Goal: Information Seeking & Learning: Learn about a topic

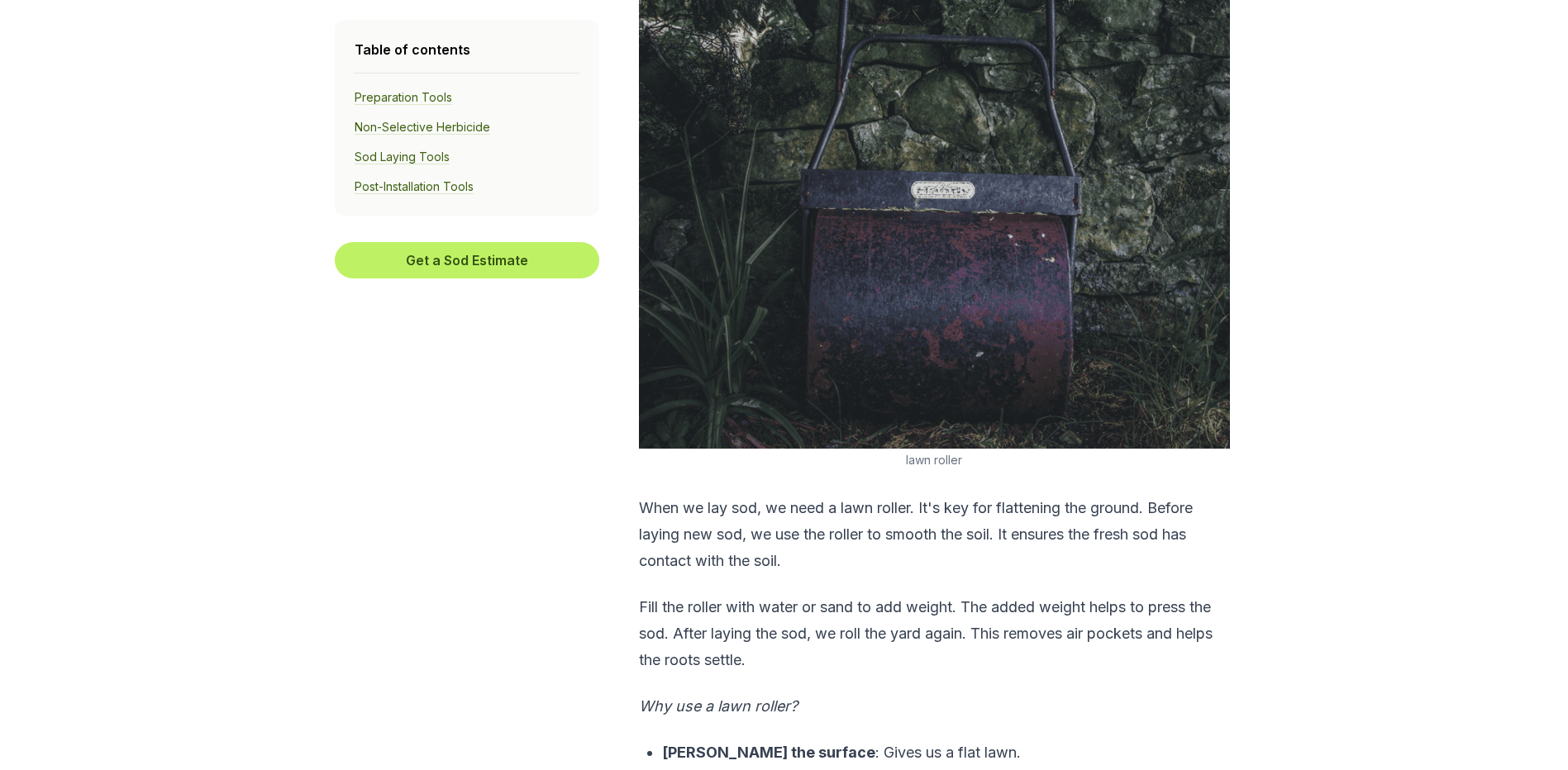
scroll to position [3948, 0]
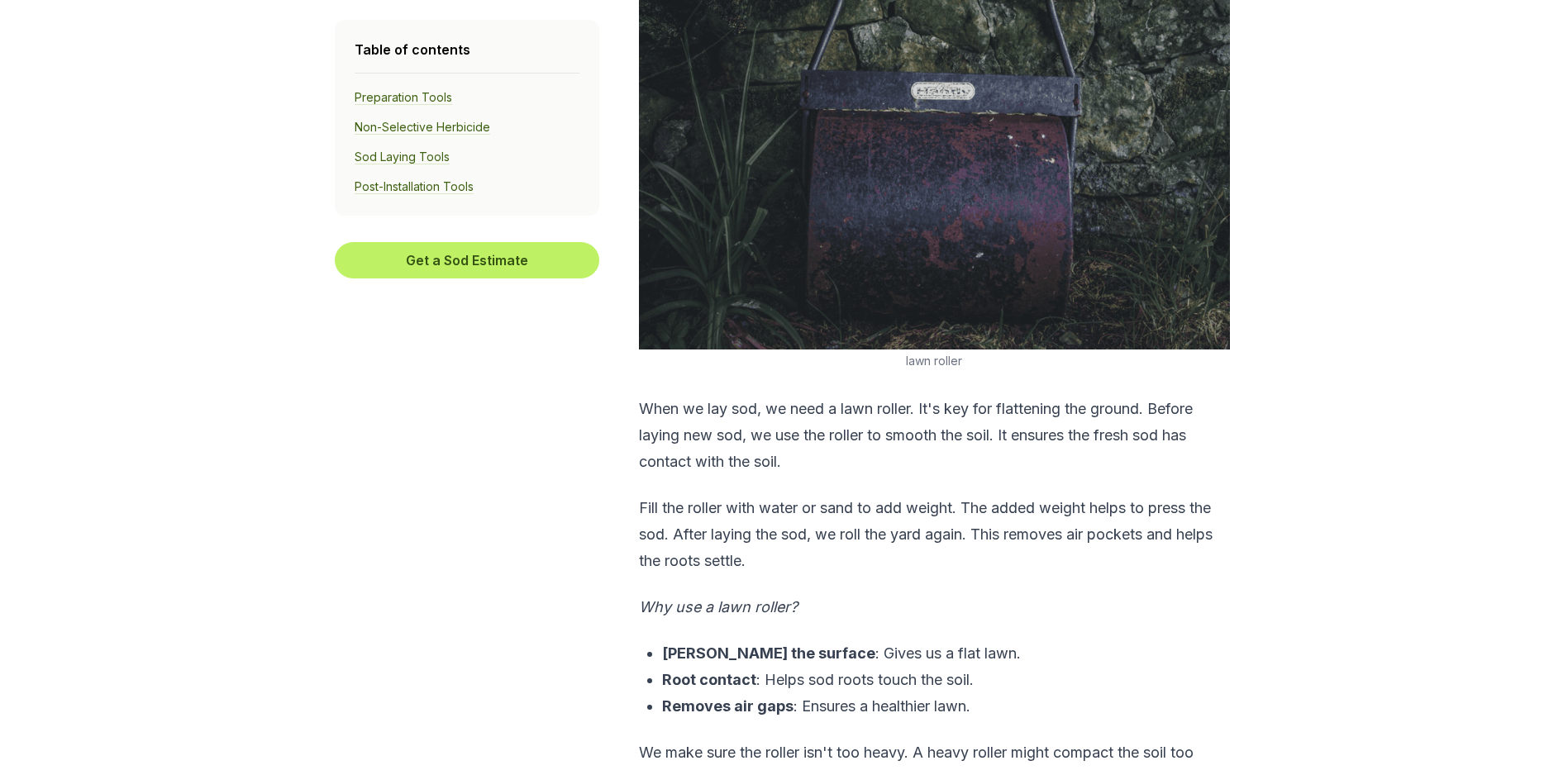
click at [413, 160] on link "Sod Laying Tools" at bounding box center [402, 157] width 95 height 15
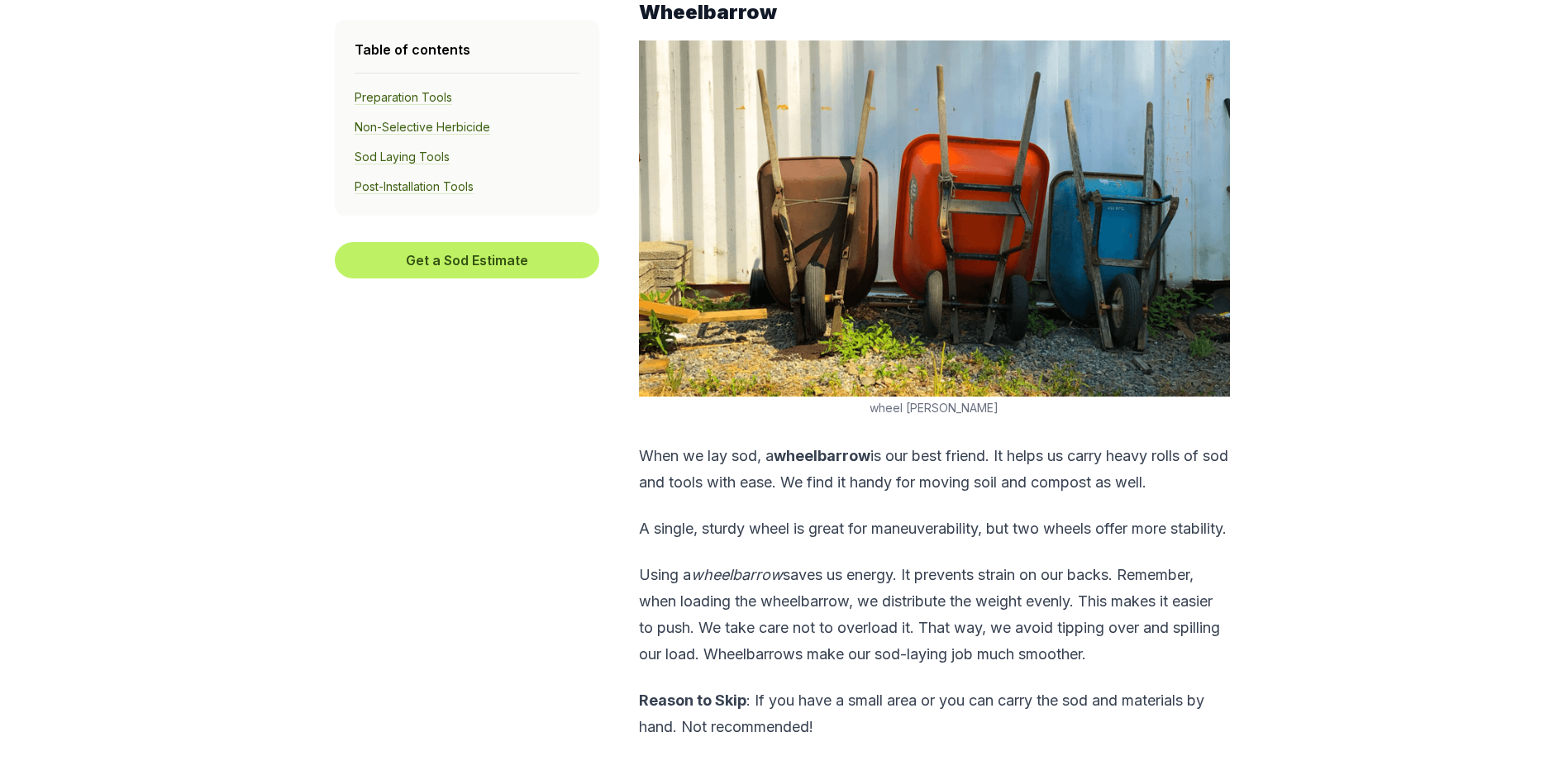
click at [423, 162] on link "Sod Laying Tools" at bounding box center [402, 157] width 95 height 15
click at [430, 154] on link "Sod Laying Tools" at bounding box center [402, 157] width 95 height 15
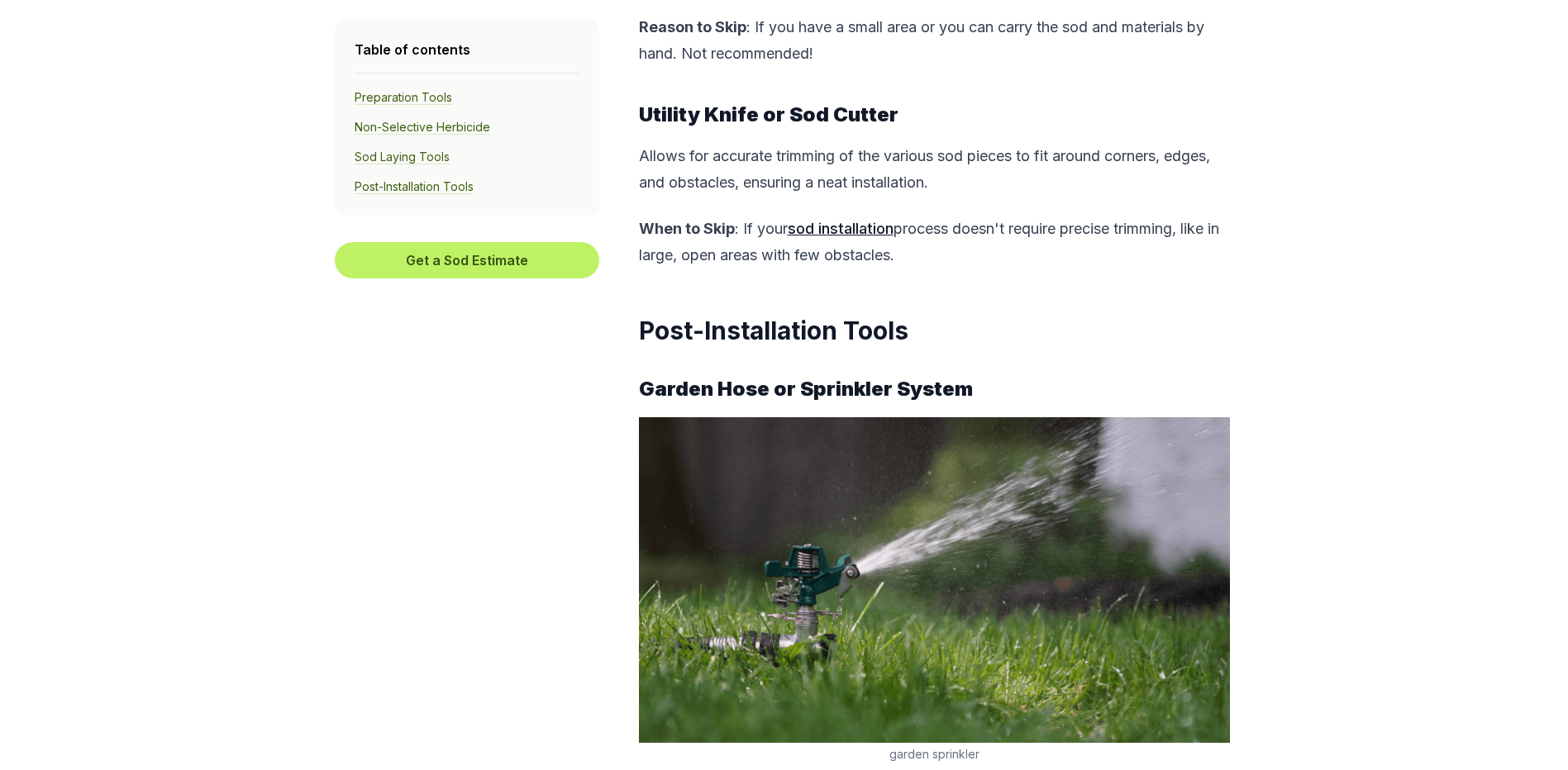
scroll to position [6841, 0]
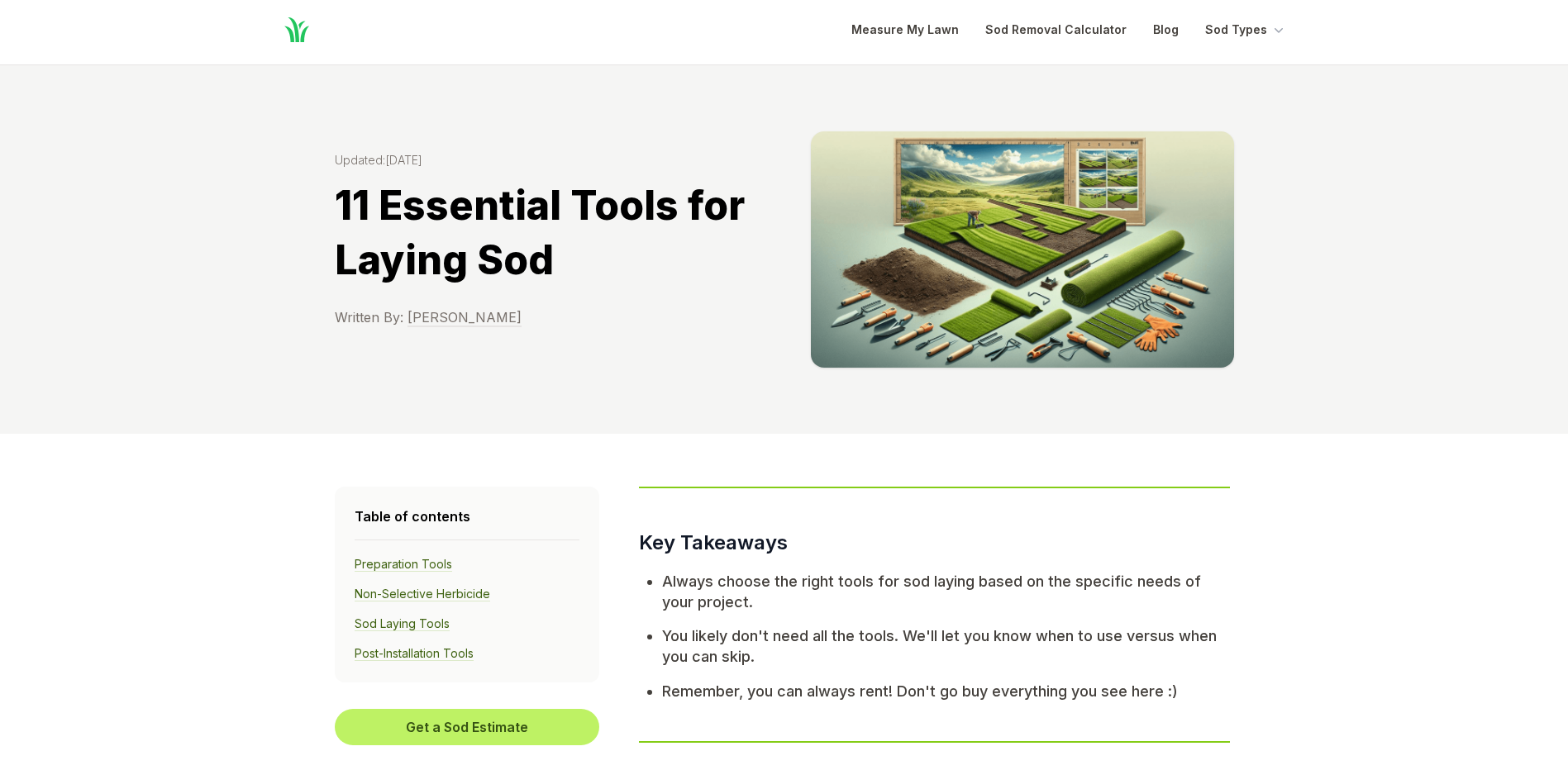
scroll to position [0, 0]
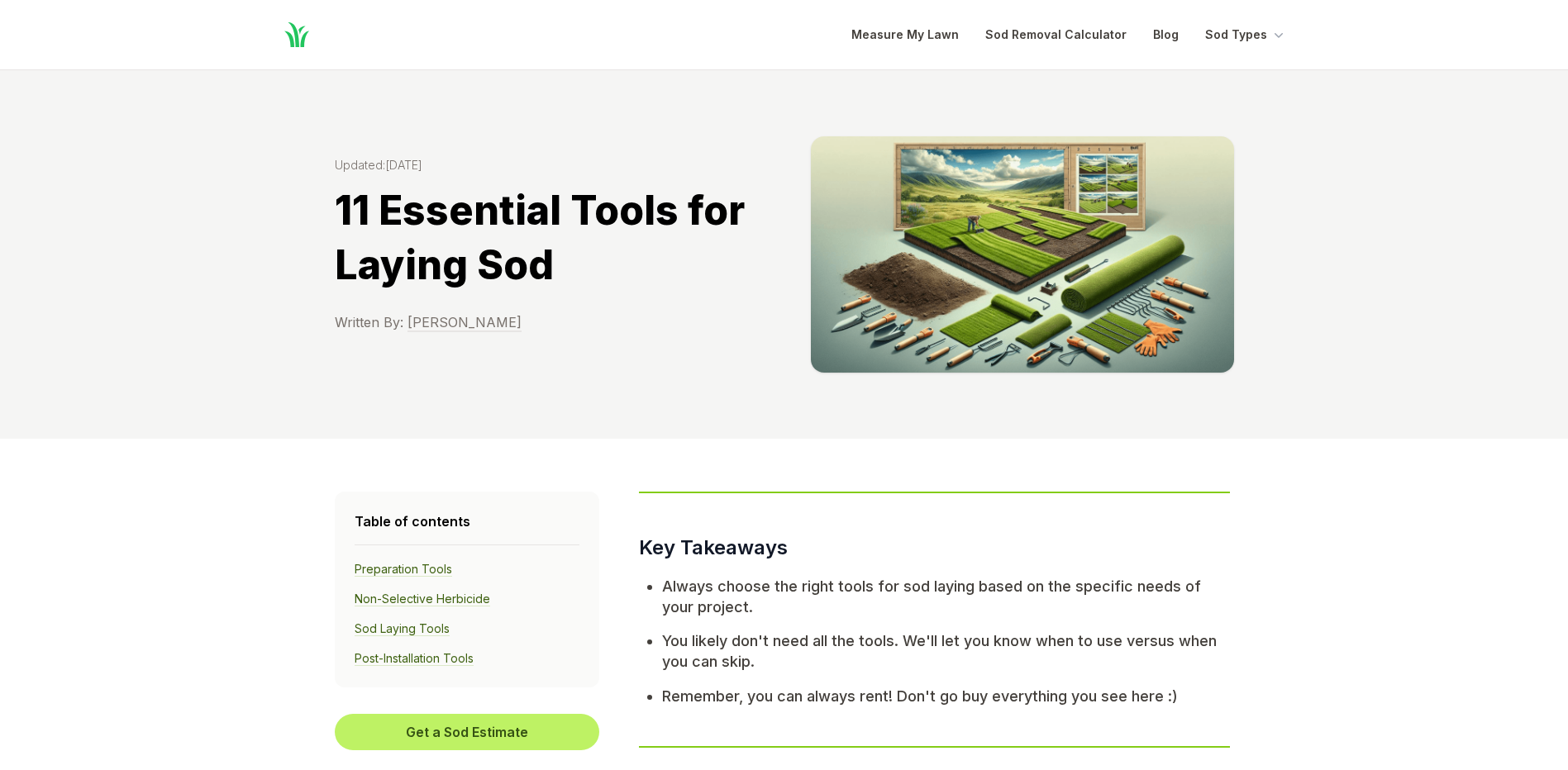
scroll to position [3948, 0]
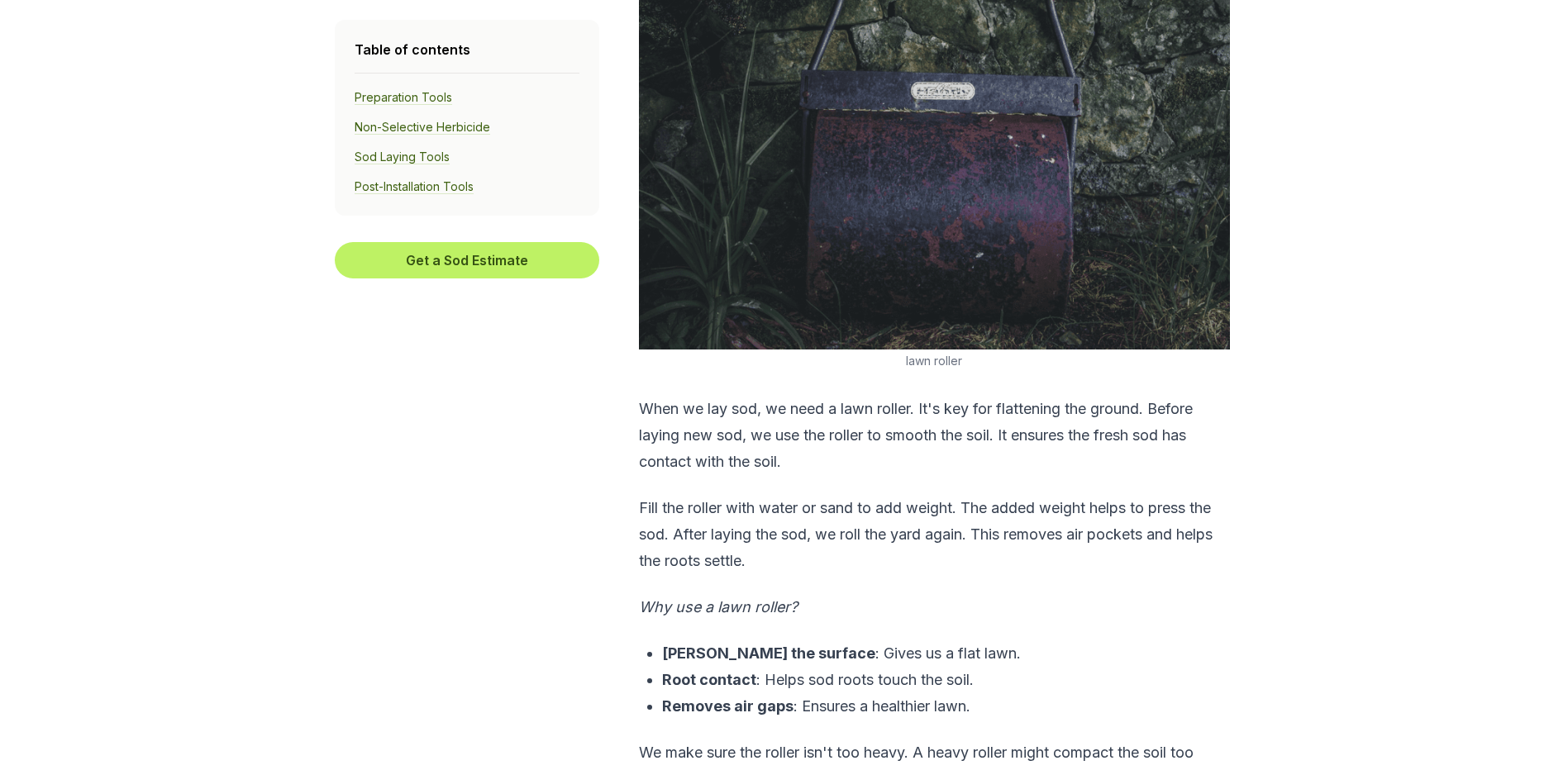
click at [1567, 2] on div "Updated: [DATE] 11 Essential Tools for Laying Sod Written By: [PERSON_NAME] Tab…" at bounding box center [784, 668] width 1568 height 9092
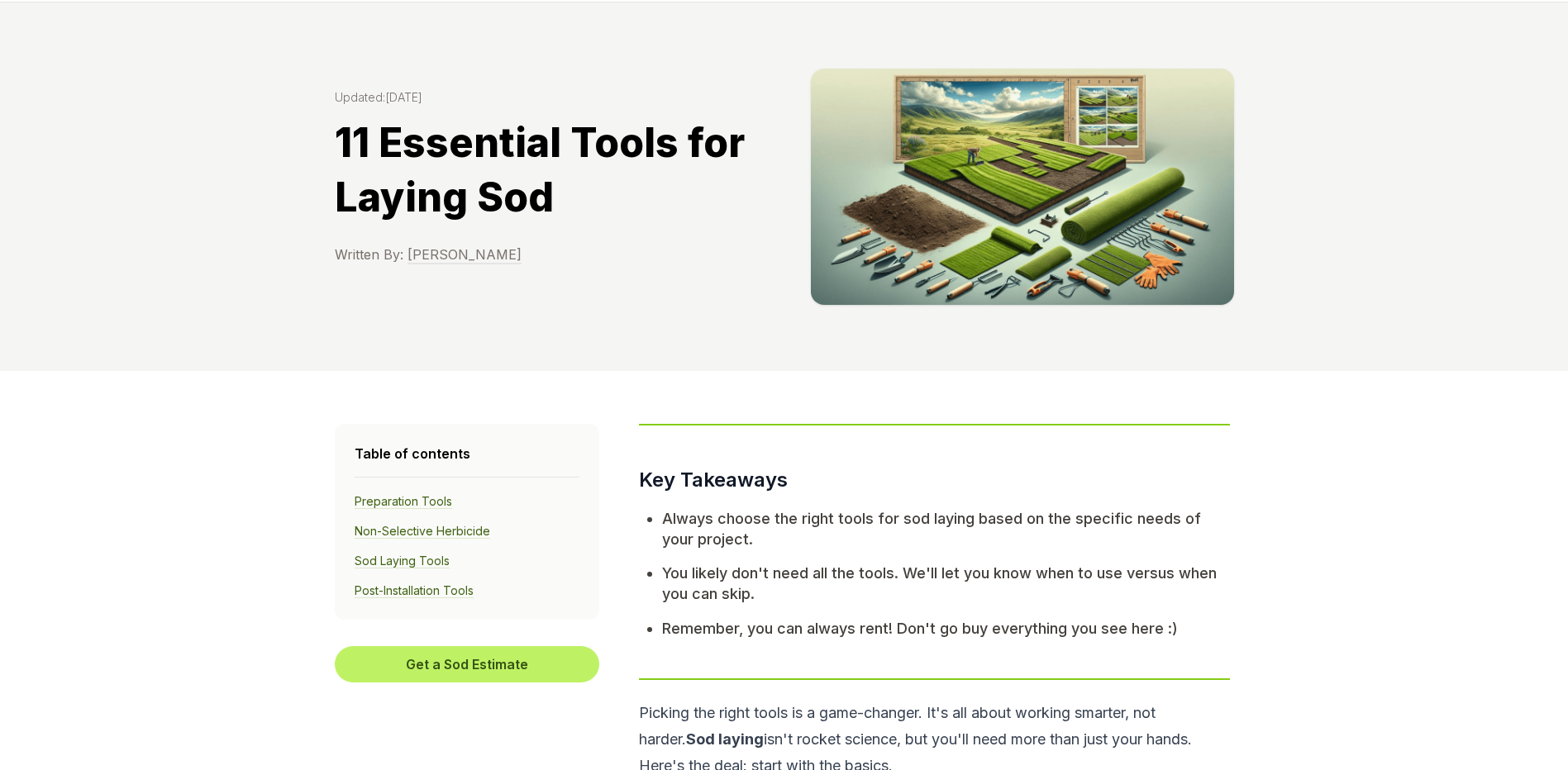
scroll to position [0, 0]
